Goal: Use online tool/utility: Utilize a website feature to perform a specific function

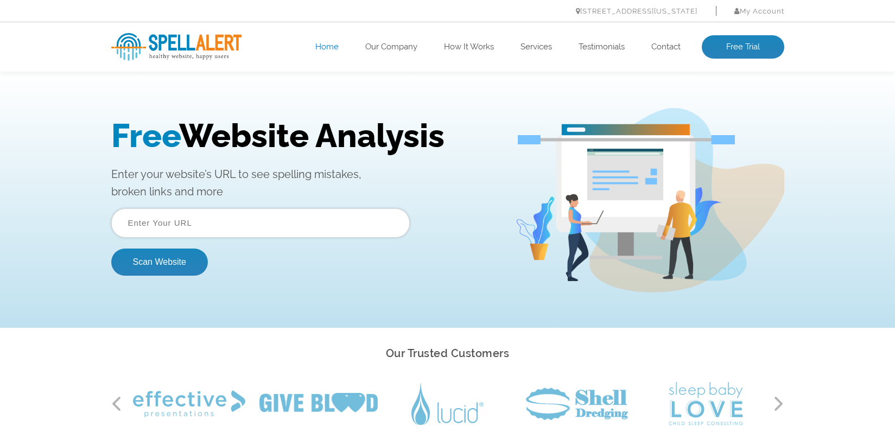
click at [143, 217] on input "text" at bounding box center [260, 222] width 298 height 29
type input "yayscuba.com"
click at [111, 249] on button "Scan Website" at bounding box center [159, 262] width 97 height 27
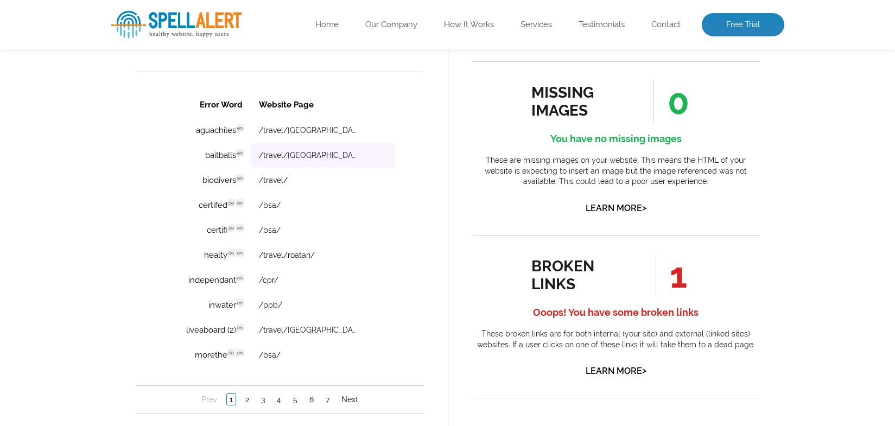
click at [303, 160] on td "/travel/[GEOGRAPHIC_DATA]/" at bounding box center [323, 155] width 144 height 24
click at [237, 151] on td "baitballs en Discovered: 08-23-2025 scan Dictionaries: en" at bounding box center [206, 155] width 86 height 24
click at [626, 374] on link "Learn More >" at bounding box center [616, 371] width 61 height 10
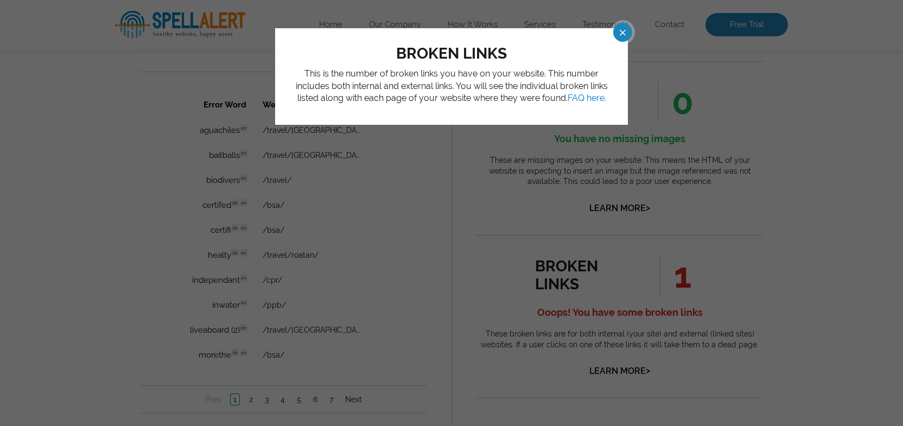
click at [617, 31] on span at bounding box center [613, 32] width 19 height 19
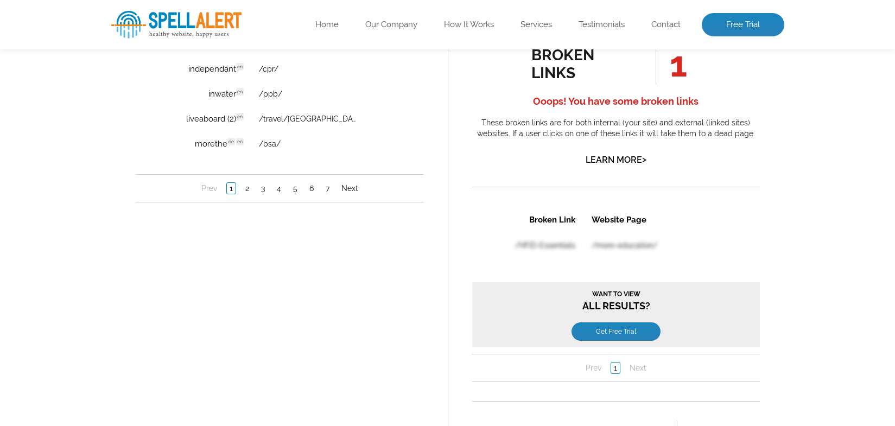
scroll to position [977, 0]
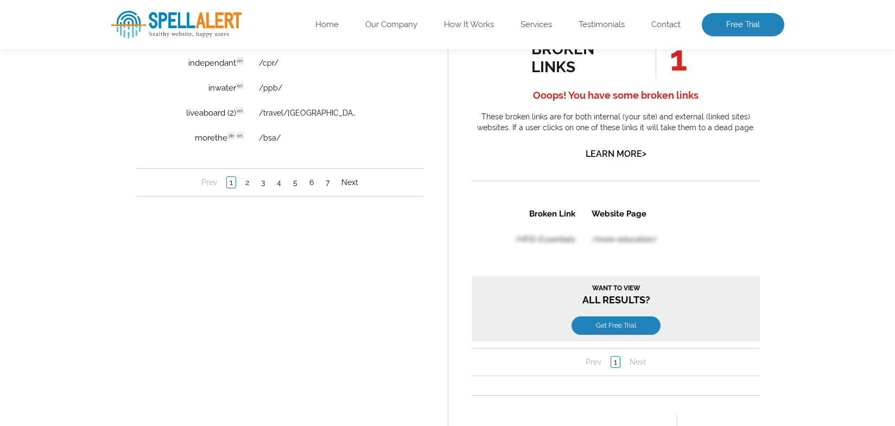
click at [554, 231] on table "Broken Link Website Page /HFiD-Essentials /more-education/" at bounding box center [587, 265] width 231 height 130
click at [556, 238] on table "Broken Link Website Page /HFiD-Essentials /more-education/" at bounding box center [587, 265] width 231 height 130
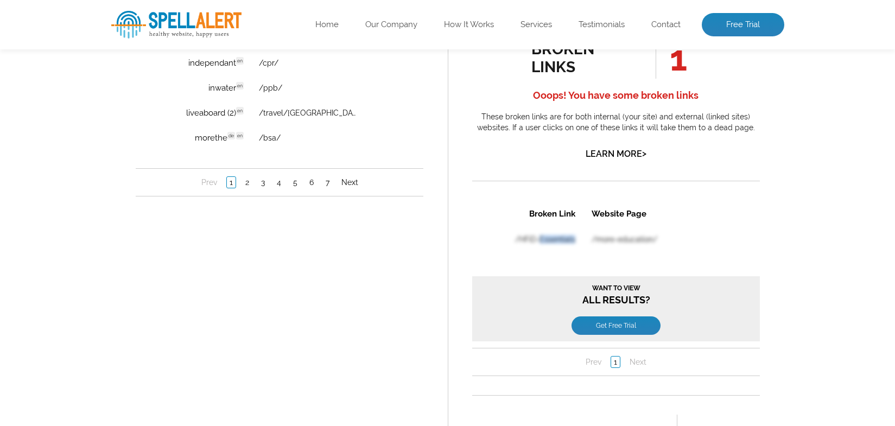
click at [556, 238] on table "Broken Link Website Page /HFiD-Essentials /more-education/" at bounding box center [587, 265] width 231 height 130
drag, startPoint x: 555, startPoint y: 238, endPoint x: 509, endPoint y: 221, distance: 49.1
click at [541, 225] on table "Broken Link Website Page /HFiD-Essentials /more-education/" at bounding box center [587, 265] width 231 height 130
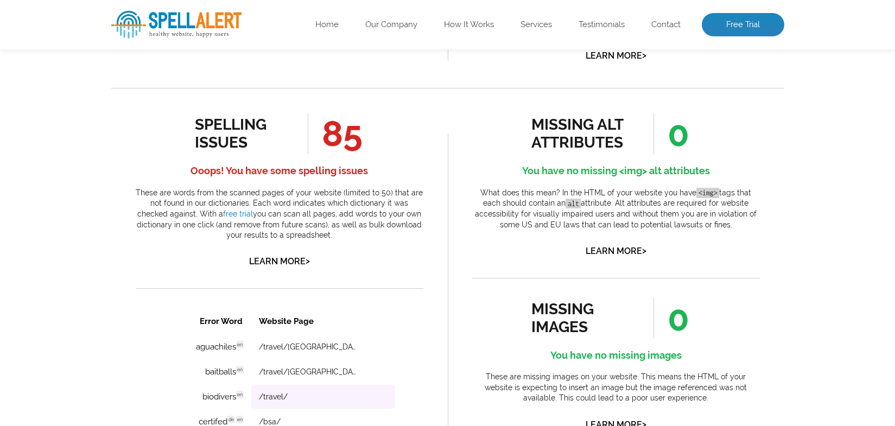
scroll to position [543, 0]
click at [282, 259] on link "Learn More >" at bounding box center [279, 262] width 61 height 10
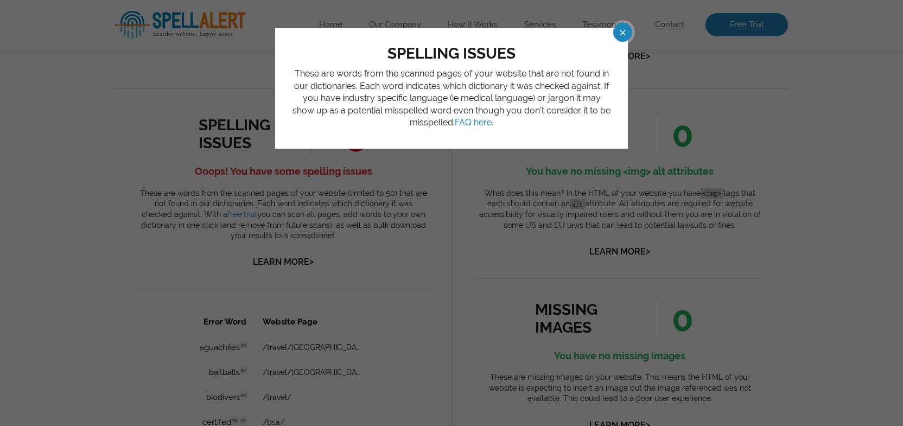
click at [622, 34] on span at bounding box center [613, 32] width 19 height 19
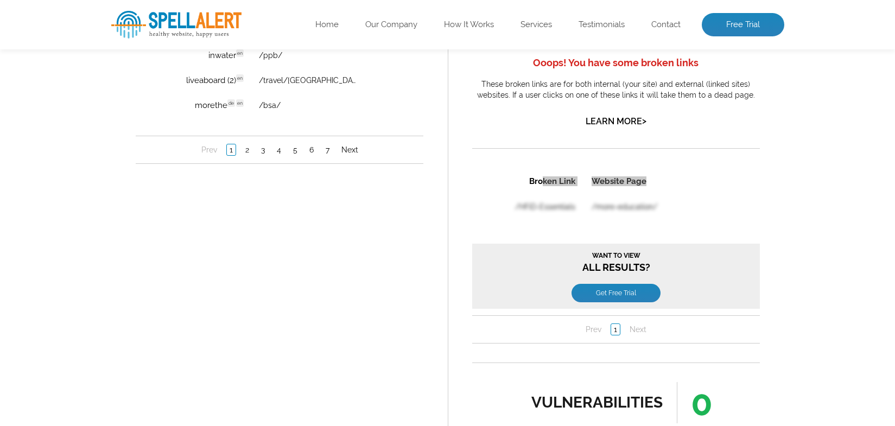
scroll to position [923, 0]
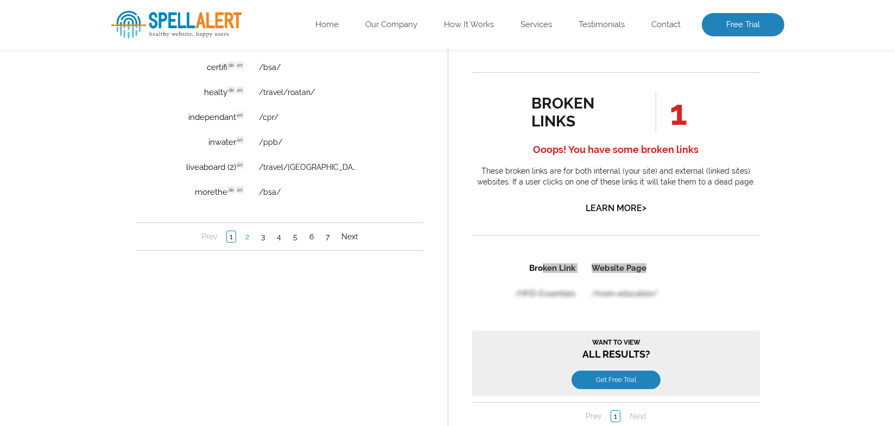
click at [248, 242] on link "2" at bounding box center [246, 237] width 9 height 11
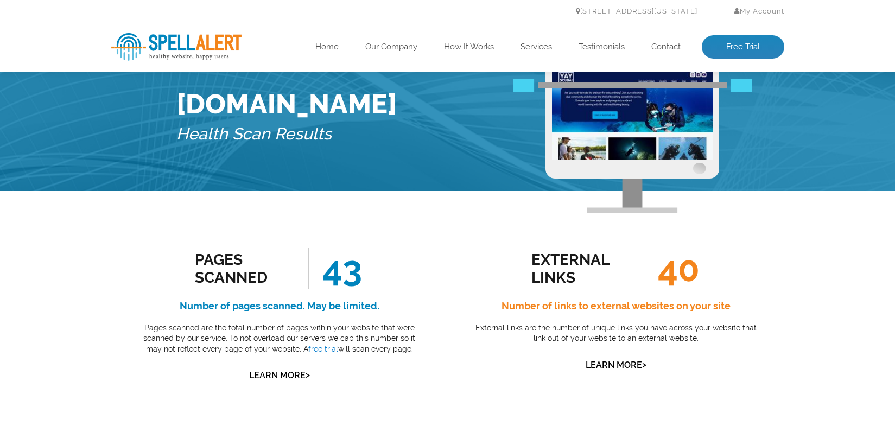
scroll to position [0, 0]
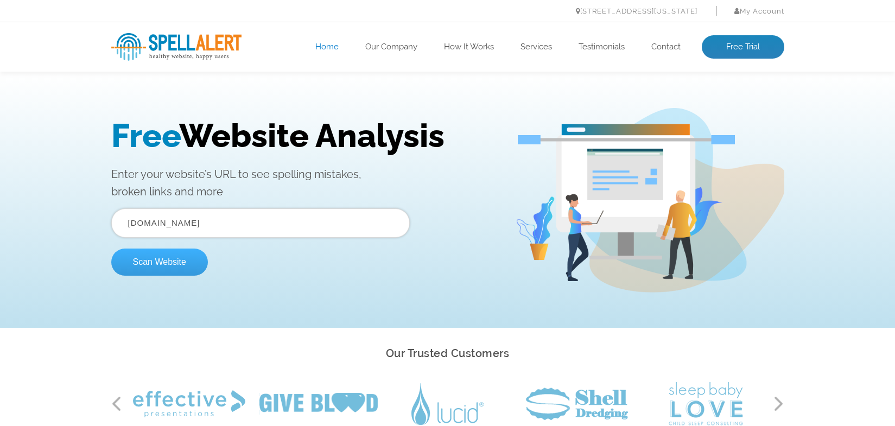
click at [140, 260] on button "Scan Website" at bounding box center [159, 262] width 97 height 27
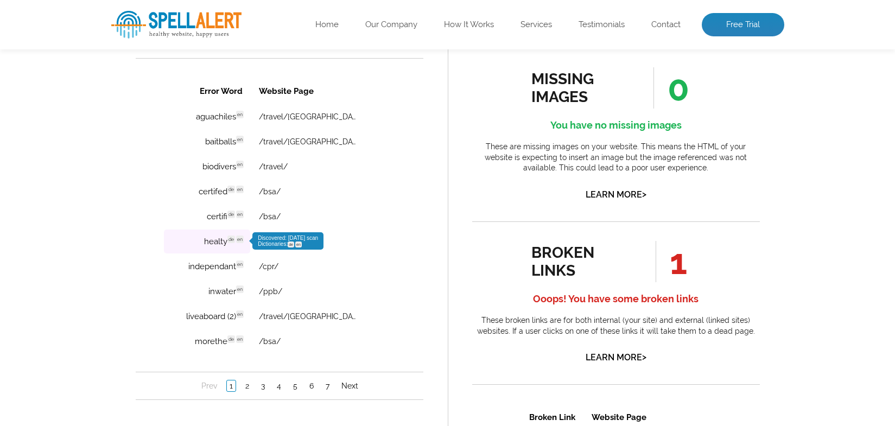
scroll to position [868, 0]
